Goal: Browse casually: Explore the website without a specific task or goal

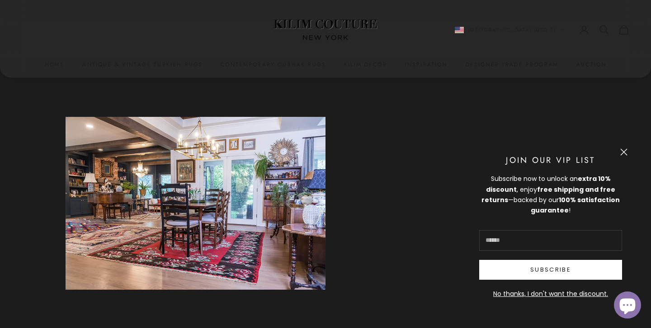
scroll to position [1135, 0]
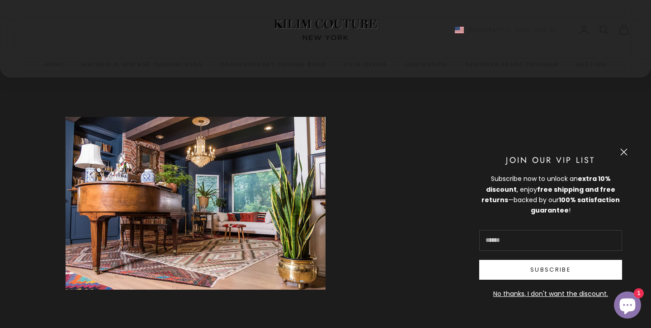
click at [622, 151] on button "Close" at bounding box center [623, 152] width 7 height 7
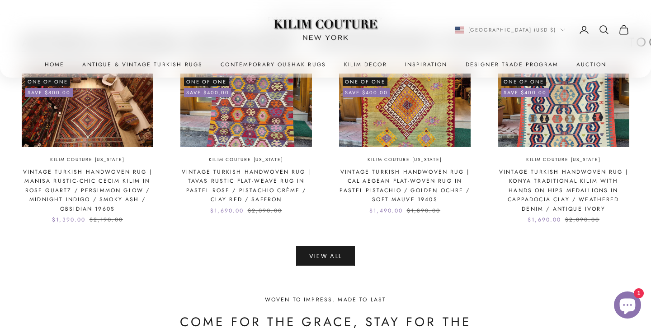
scroll to position [1983, 0]
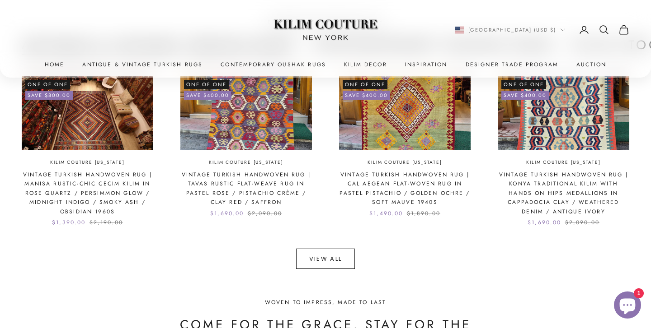
click at [346, 254] on link "View All" at bounding box center [325, 259] width 59 height 20
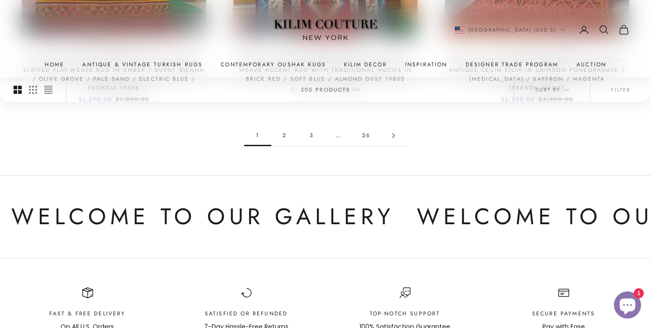
scroll to position [997, 0]
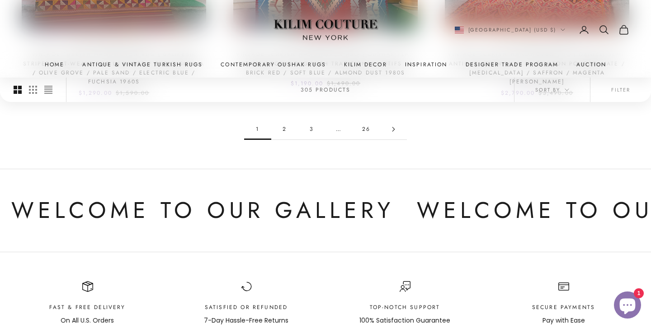
click at [366, 132] on link "26" at bounding box center [365, 129] width 27 height 20
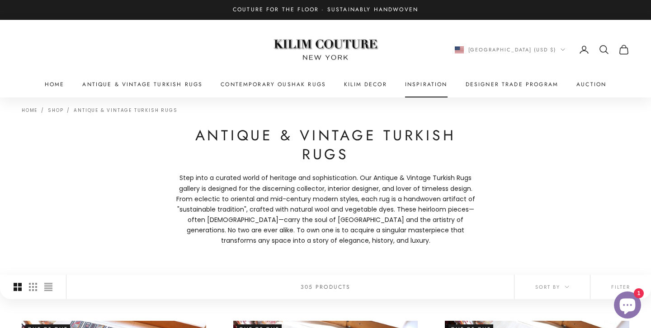
click at [416, 86] on link "Inspiration" at bounding box center [426, 84] width 42 height 9
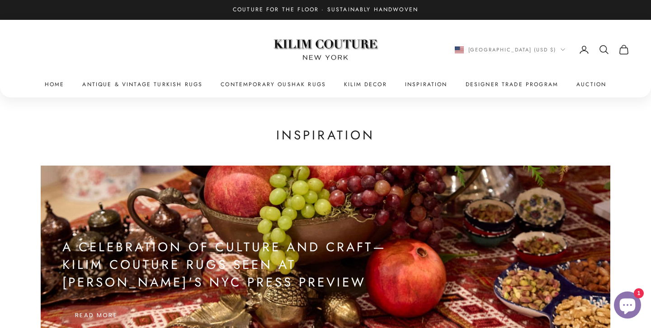
click at [577, 92] on x-header "Kilim Couture New York Navigation menu Home Antique & Vintage Turkish Rugs Cont…" at bounding box center [325, 59] width 651 height 78
click at [578, 80] on link "Auction" at bounding box center [591, 84] width 30 height 9
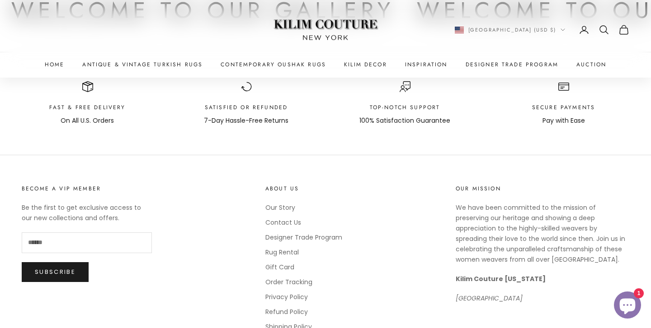
scroll to position [467, 0]
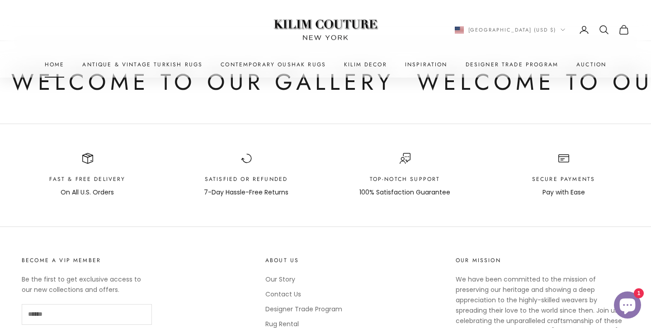
click at [56, 62] on link "Home" at bounding box center [55, 64] width 20 height 9
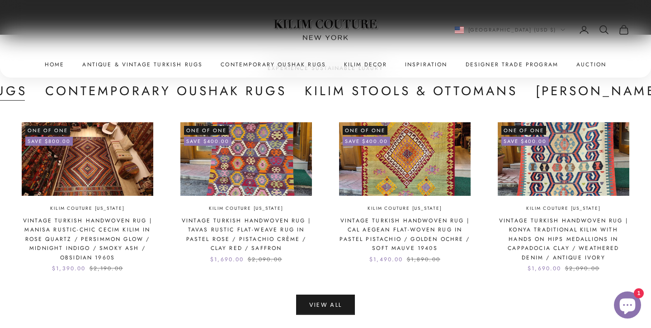
scroll to position [0, 393]
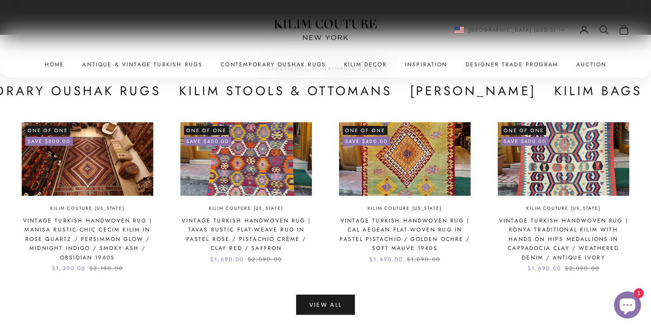
click at [506, 92] on button "[PERSON_NAME]" at bounding box center [473, 91] width 126 height 19
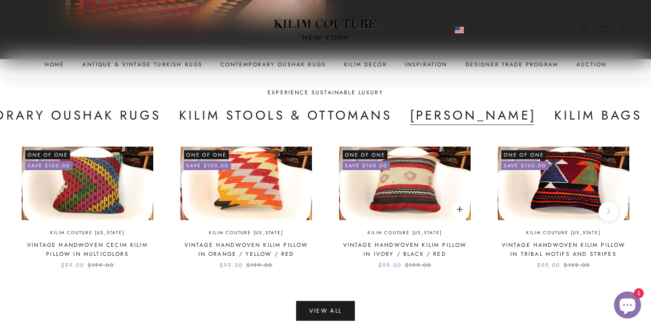
scroll to position [1887, 0]
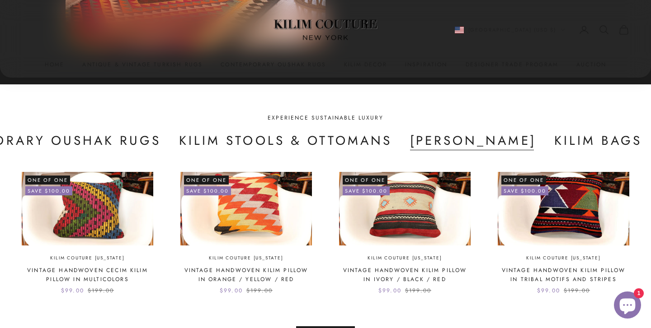
click at [568, 142] on button "Kilim Bags" at bounding box center [598, 141] width 88 height 19
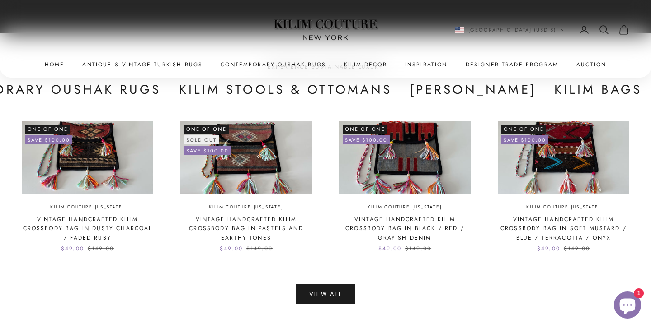
scroll to position [1857, 0]
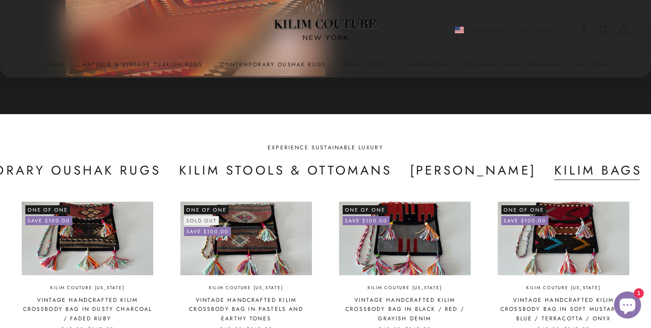
click at [472, 181] on div "Experience Sustainable Luxury Antique & Vintage Turkish Rugs Contemporary Ousha…" at bounding box center [325, 264] width 607 height 242
click at [336, 168] on button "Kilim Stools & Ottomans" at bounding box center [285, 171] width 213 height 19
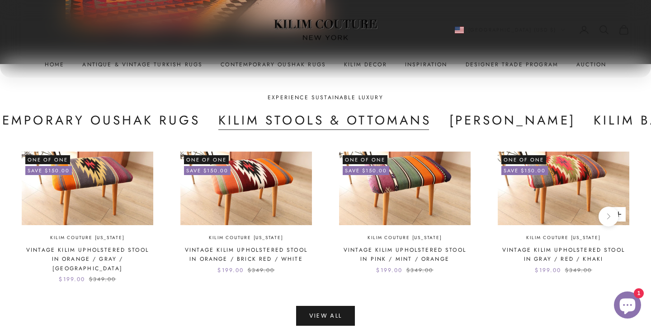
scroll to position [1900, 0]
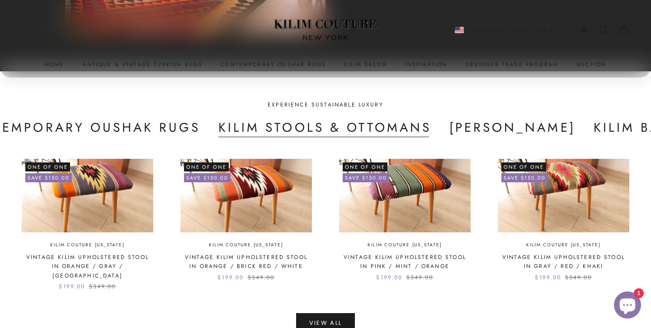
click at [187, 134] on button "Contemporary Oushak Rugs" at bounding box center [79, 128] width 241 height 19
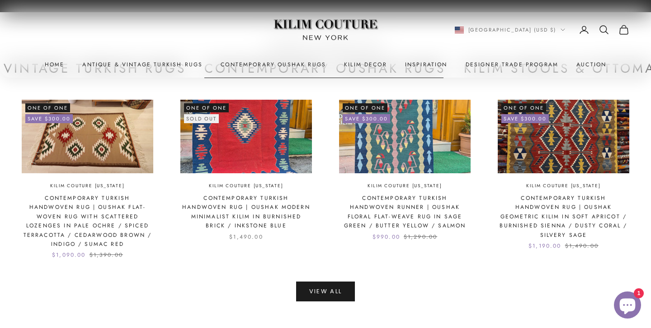
scroll to position [1925, 0]
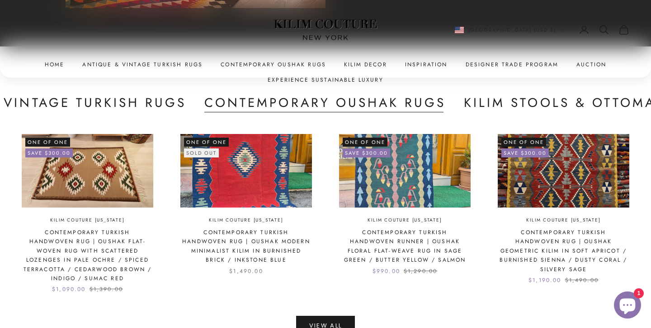
click at [483, 102] on button "Kilim Stools & Ottomans" at bounding box center [570, 103] width 213 height 19
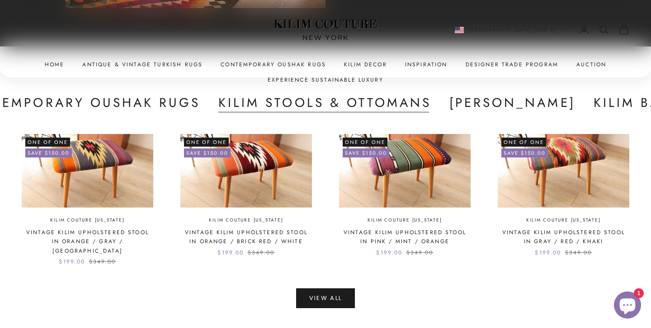
click at [485, 103] on button "[PERSON_NAME]" at bounding box center [512, 103] width 126 height 19
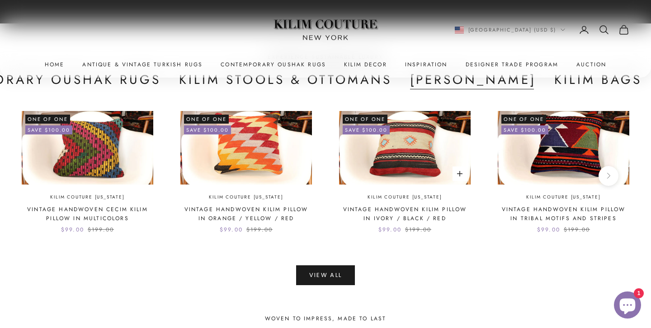
scroll to position [1952, 0]
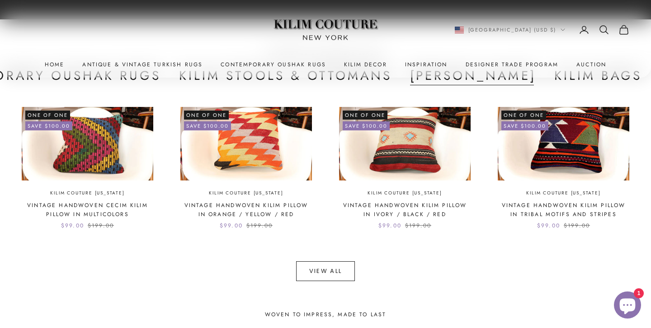
click at [347, 275] on link "View All" at bounding box center [325, 272] width 59 height 20
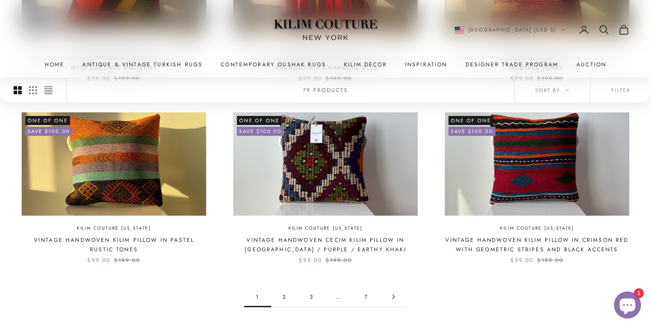
scroll to position [750, 0]
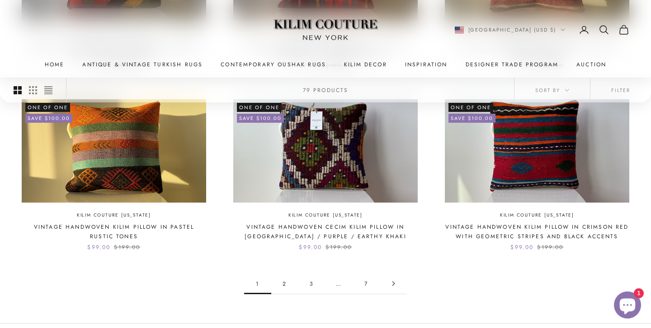
click at [395, 276] on link "Go to page 2" at bounding box center [393, 284] width 27 height 20
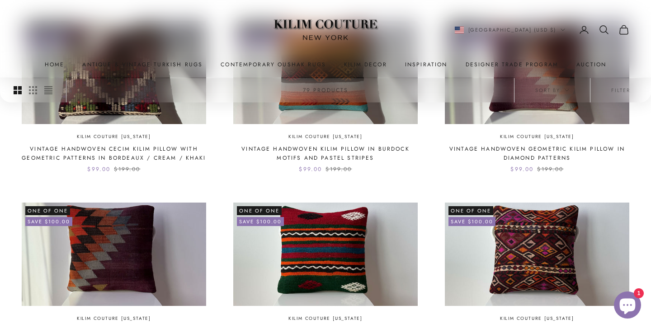
scroll to position [697, 0]
